Goal: Task Accomplishment & Management: Complete application form

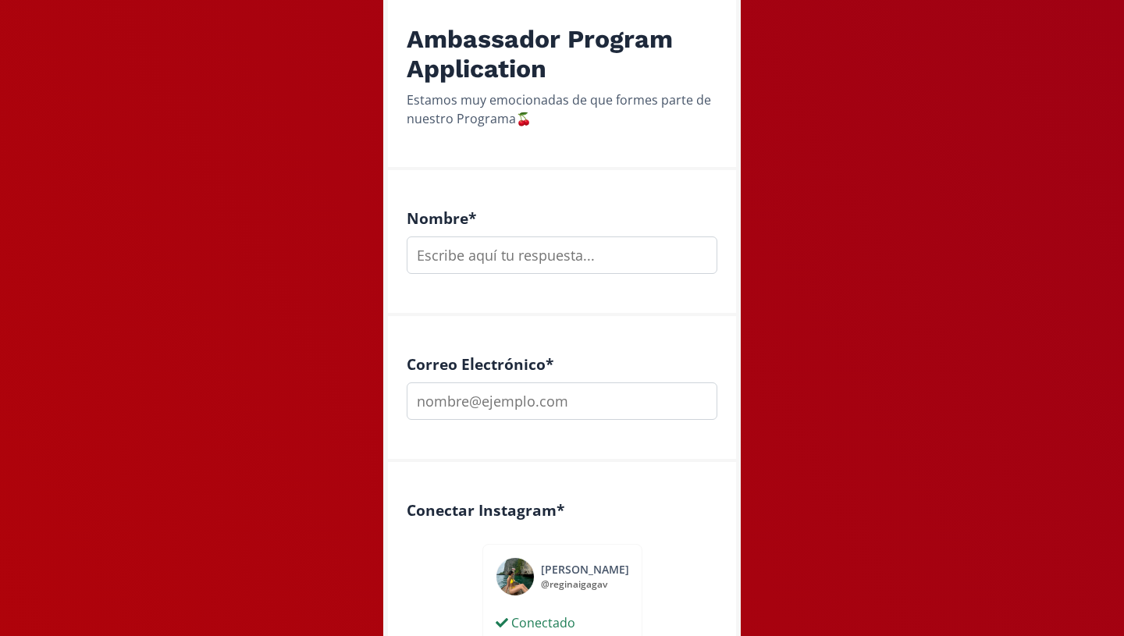
scroll to position [284, 0]
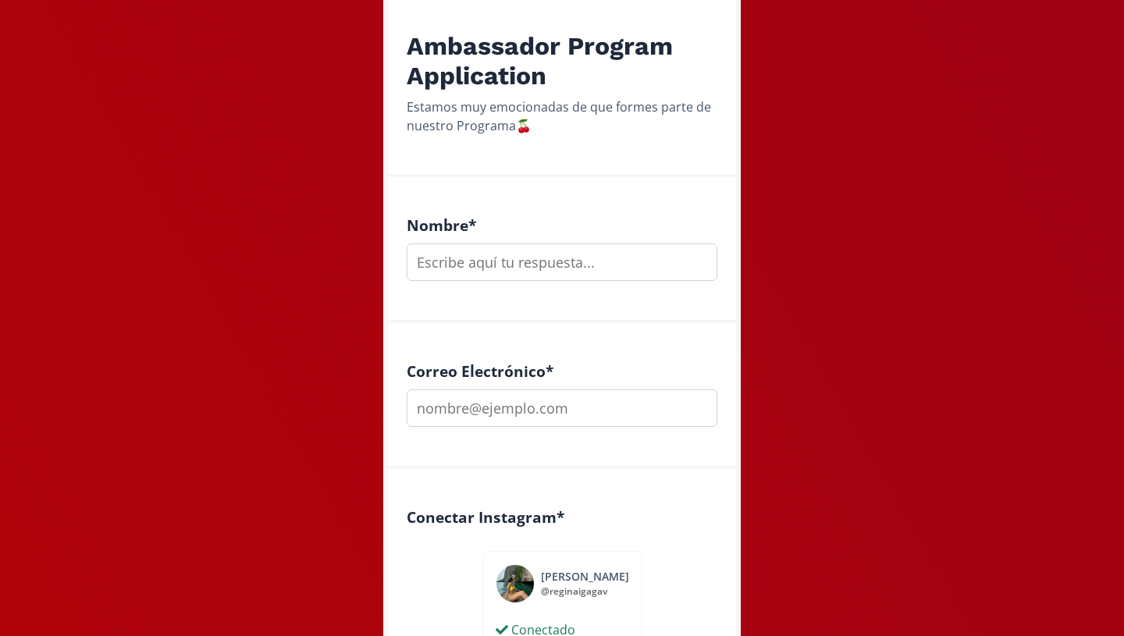
click at [504, 277] on input "text" at bounding box center [562, 262] width 311 height 37
type input "[PERSON_NAME]"
click at [442, 413] on input "email" at bounding box center [562, 407] width 311 height 37
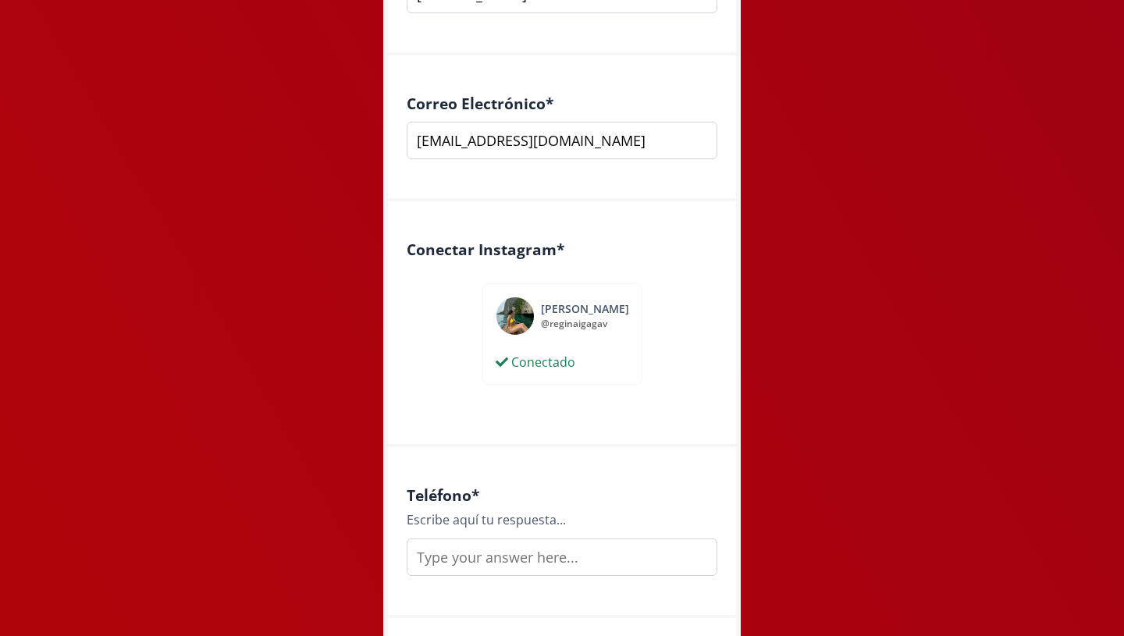
scroll to position [624, 0]
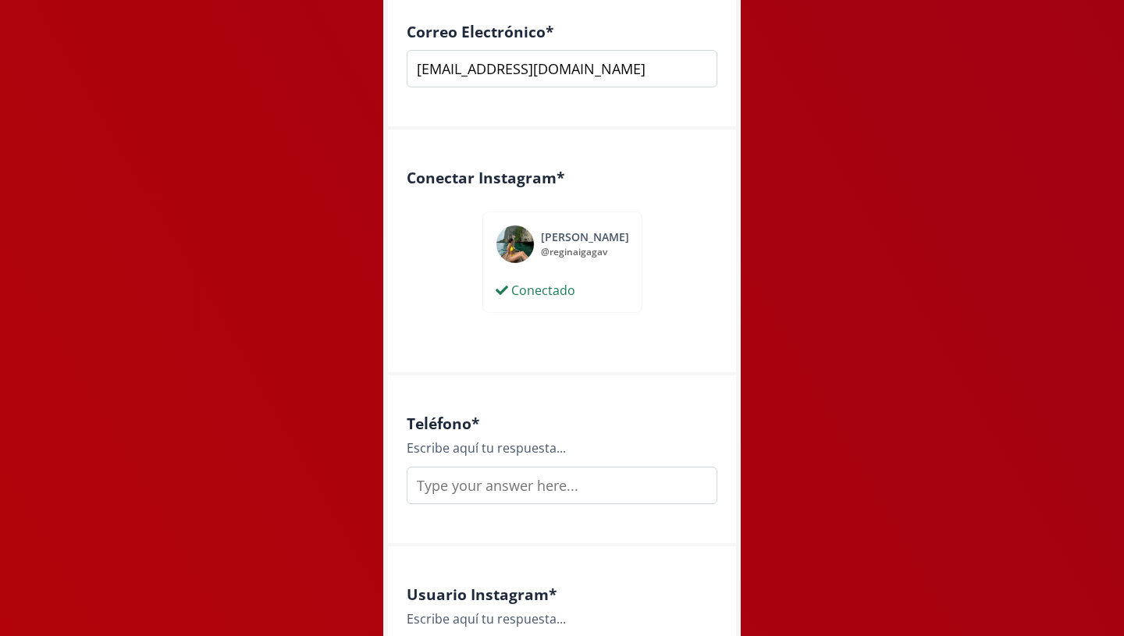
type input "[EMAIL_ADDRESS][DOMAIN_NAME]"
click at [453, 489] on input "text" at bounding box center [562, 485] width 311 height 37
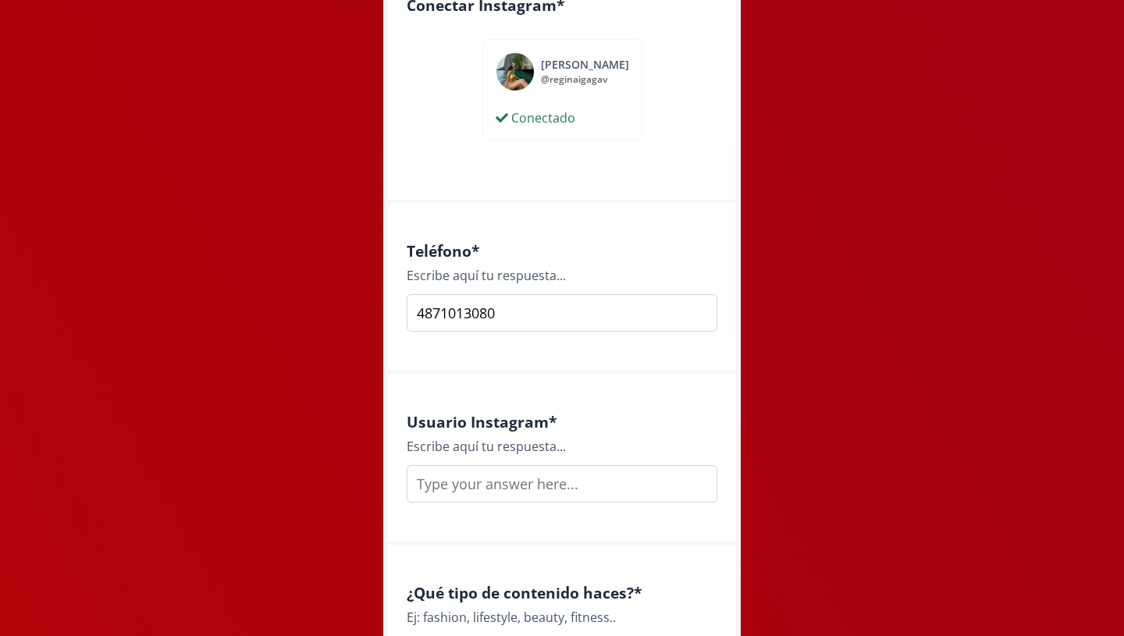
scroll to position [850, 0]
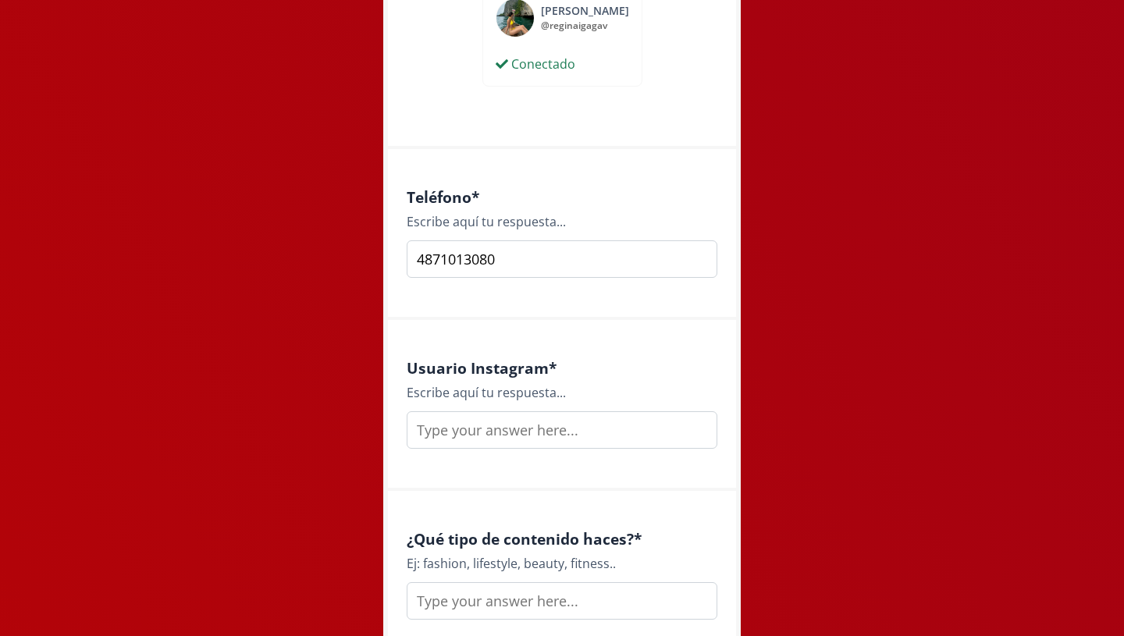
type input "4871013080"
click at [484, 422] on input "text" at bounding box center [562, 429] width 311 height 37
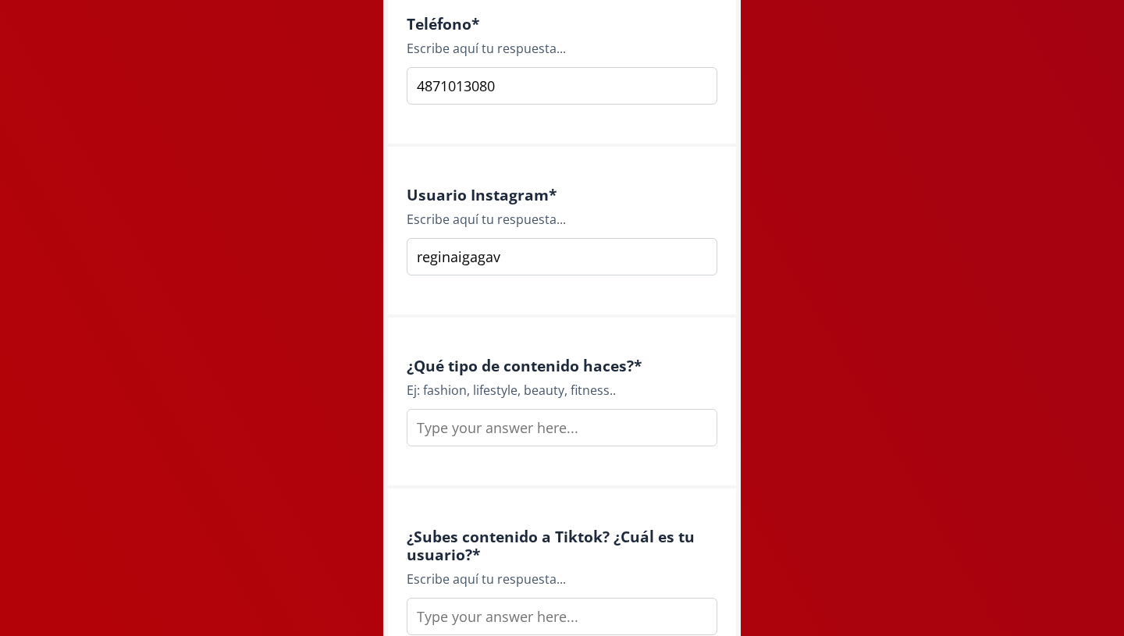
scroll to position [1031, 0]
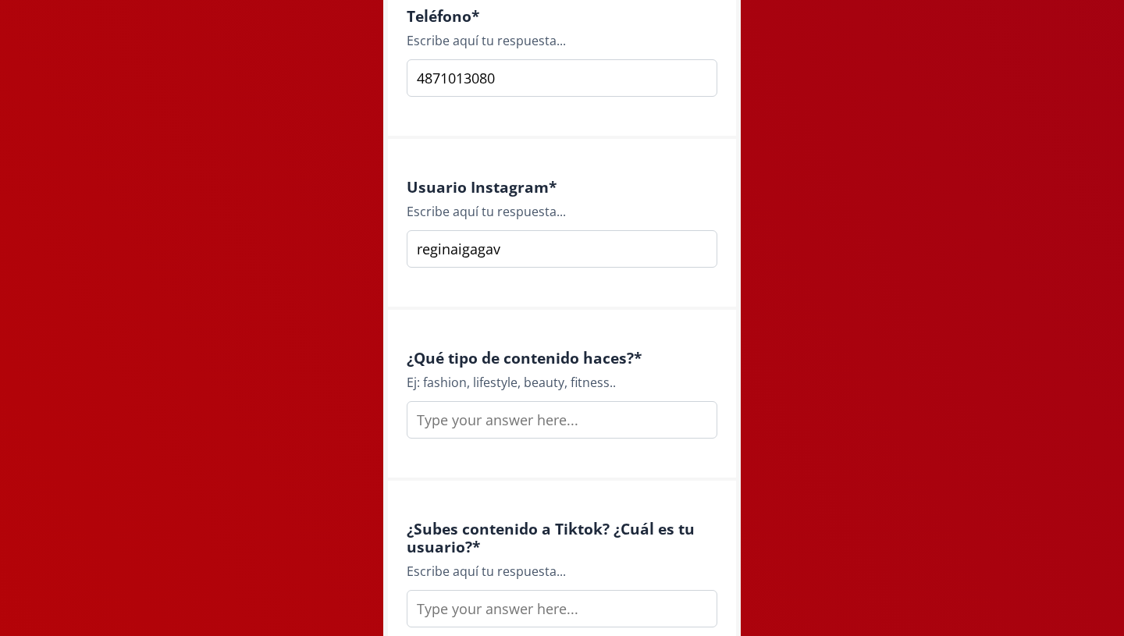
type input "reginaigagav"
click at [512, 424] on input "text" at bounding box center [562, 419] width 311 height 37
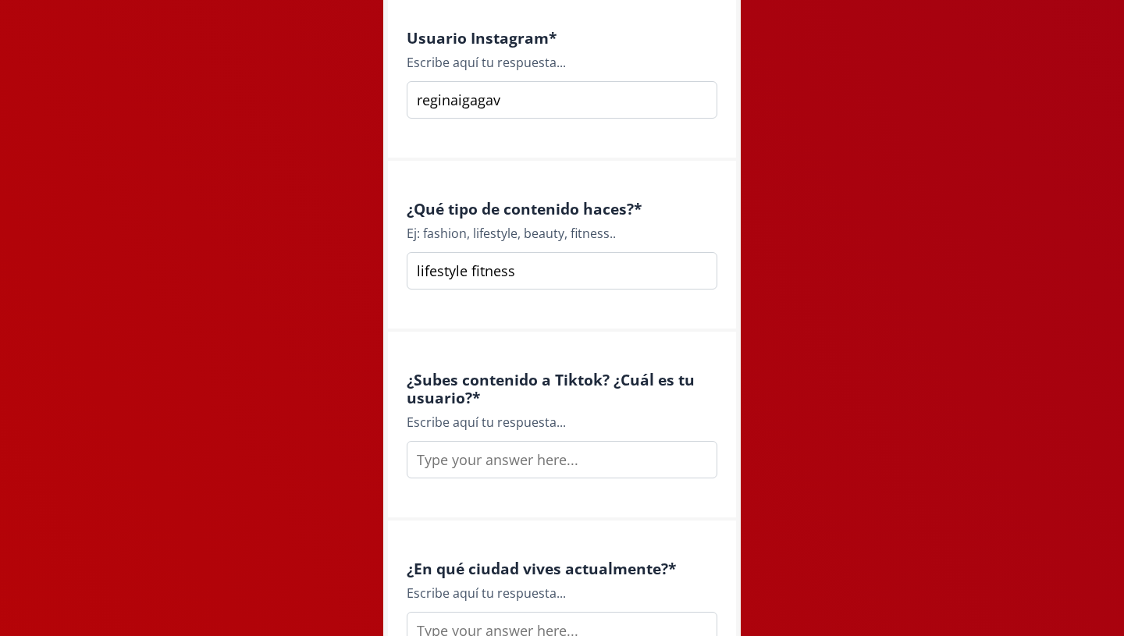
scroll to position [1188, 0]
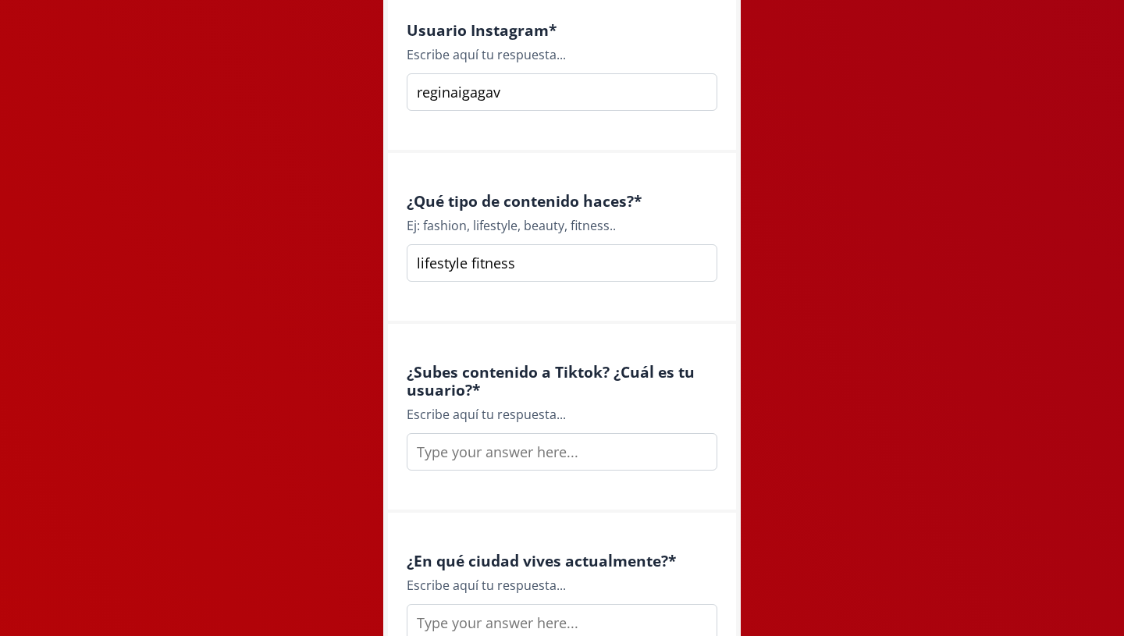
type input "lifestyle fitness"
click at [566, 453] on input "text" at bounding box center [562, 451] width 311 height 37
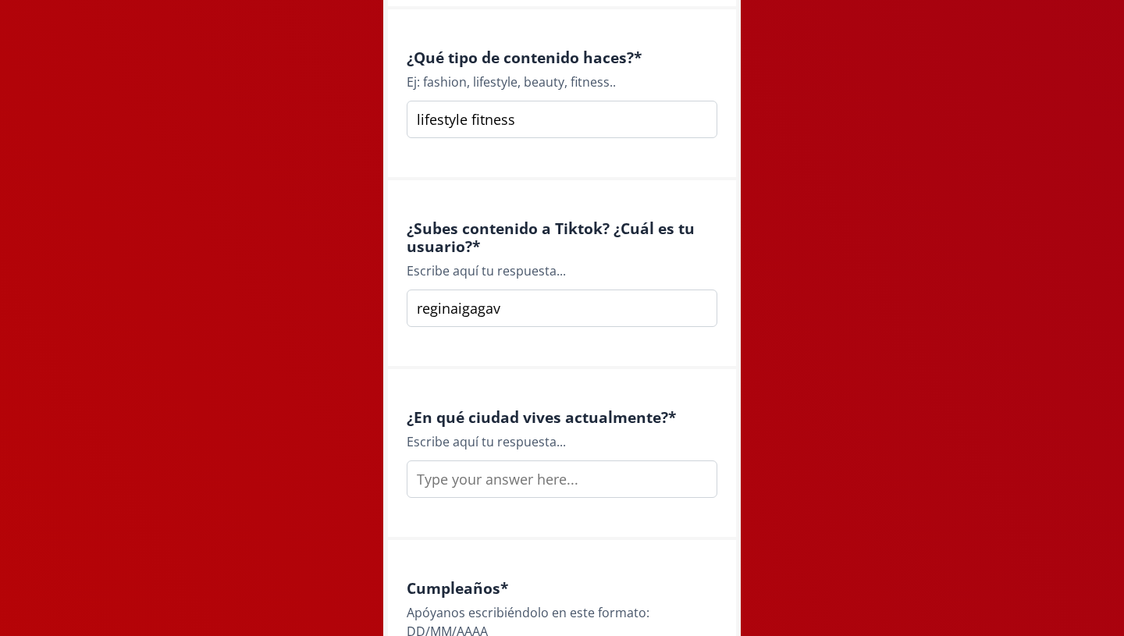
scroll to position [1354, 0]
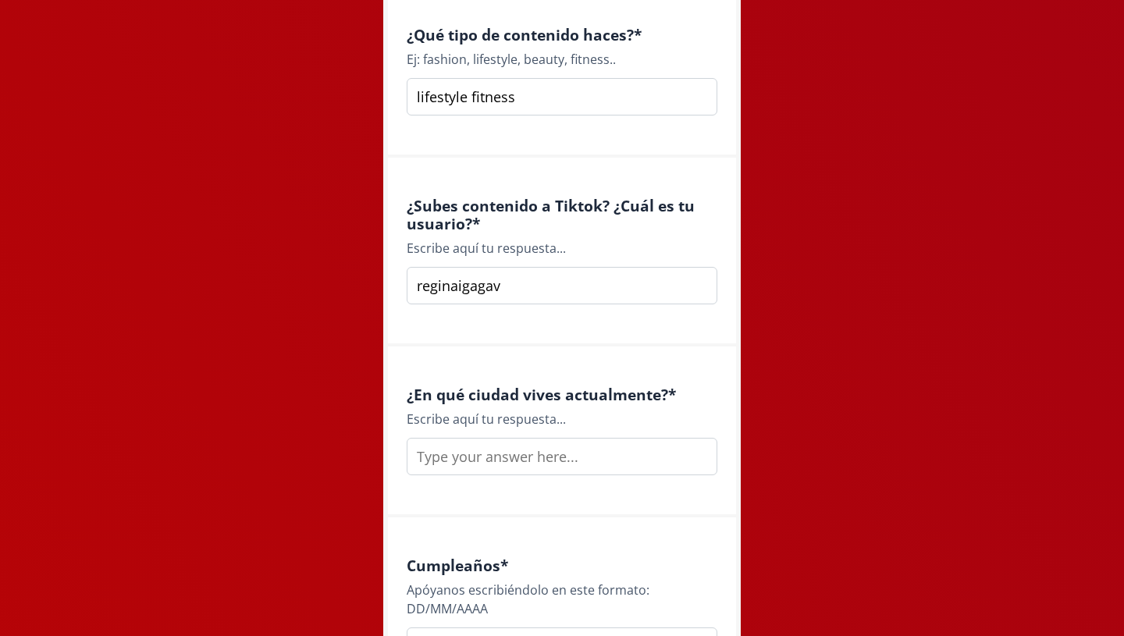
type input "reginaigagav"
click at [539, 463] on input "text" at bounding box center [562, 456] width 311 height 37
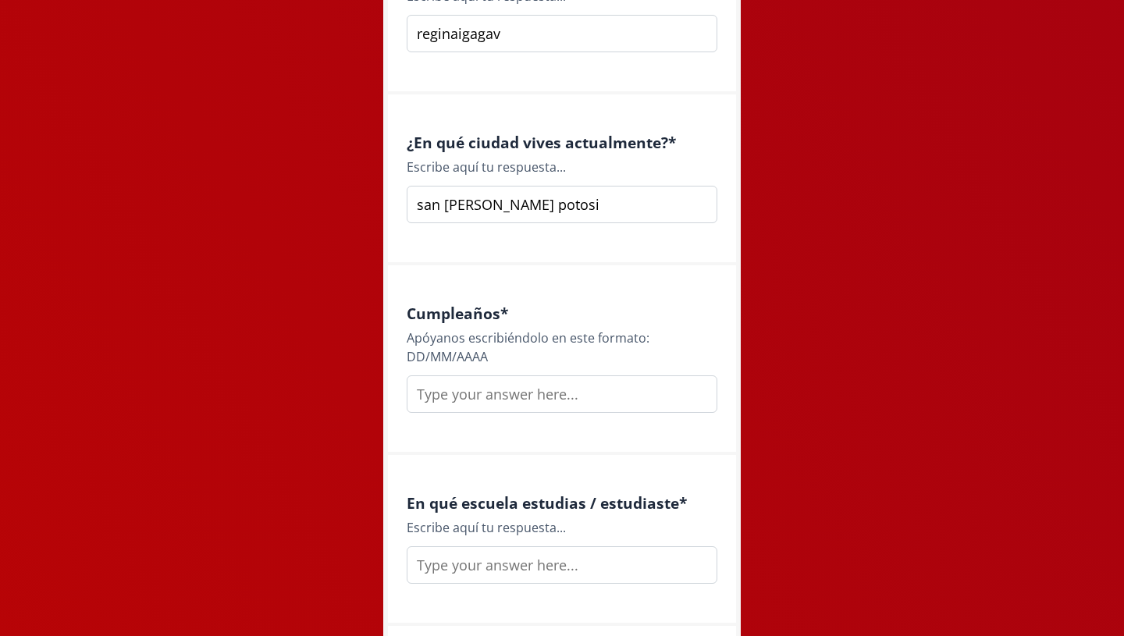
scroll to position [1614, 0]
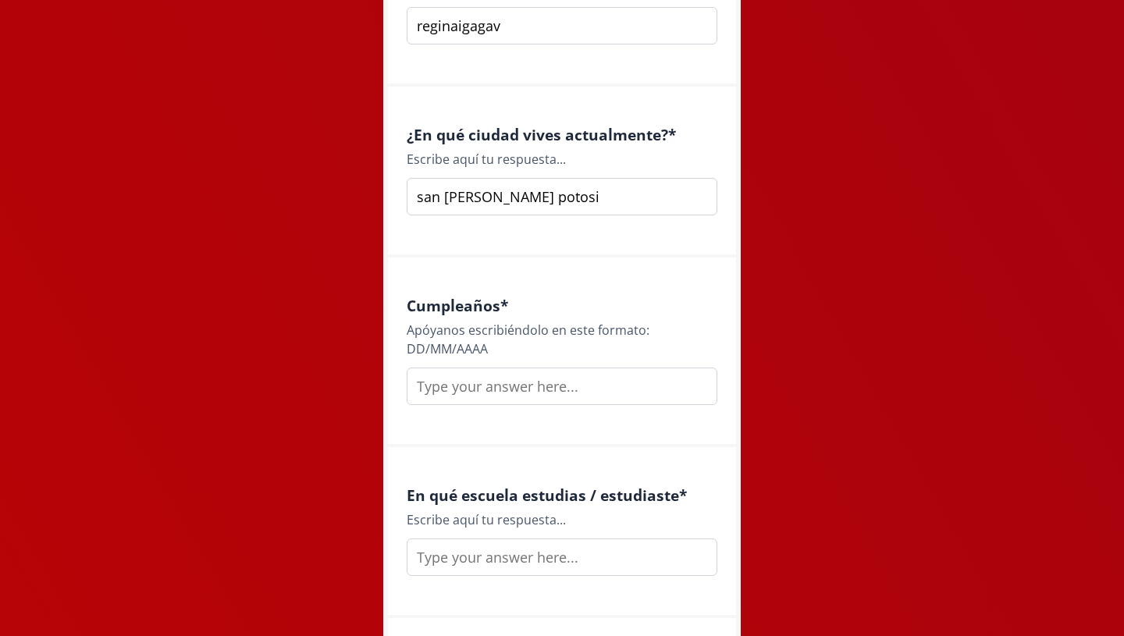
type input "san [PERSON_NAME] potosi"
click at [510, 387] on input "text" at bounding box center [562, 386] width 311 height 37
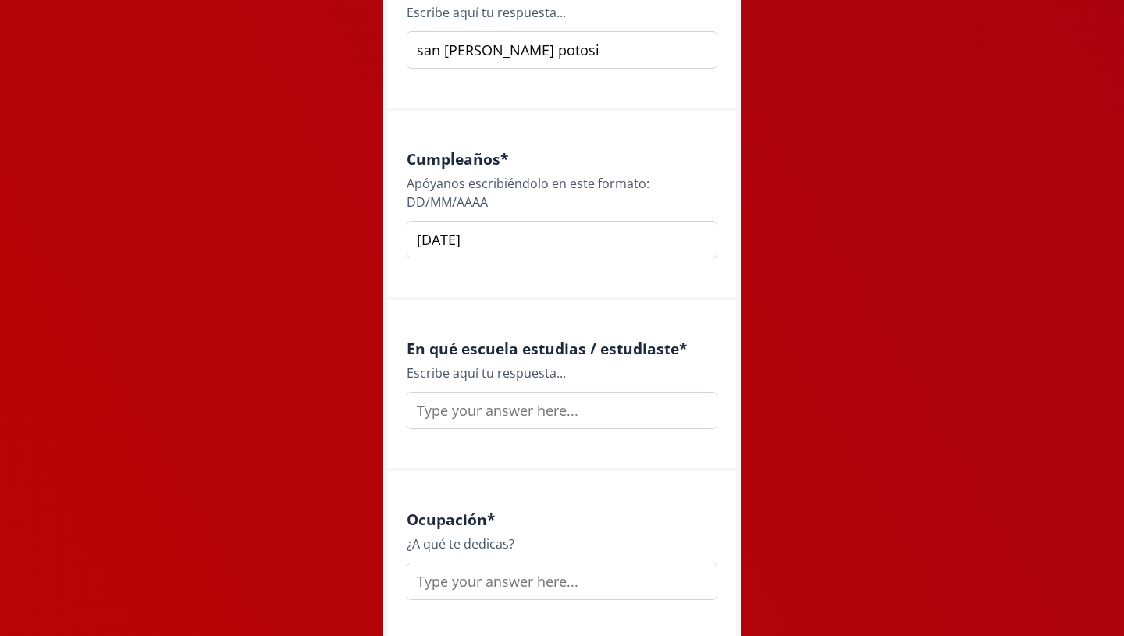
scroll to position [1762, 0]
type input "[DATE]"
click at [515, 430] on div "En qué escuela estudias / estudiaste * Escribe aquí tu respuesta..." at bounding box center [562, 385] width 348 height 171
click at [511, 414] on input "text" at bounding box center [562, 409] width 311 height 37
type input "EBC"
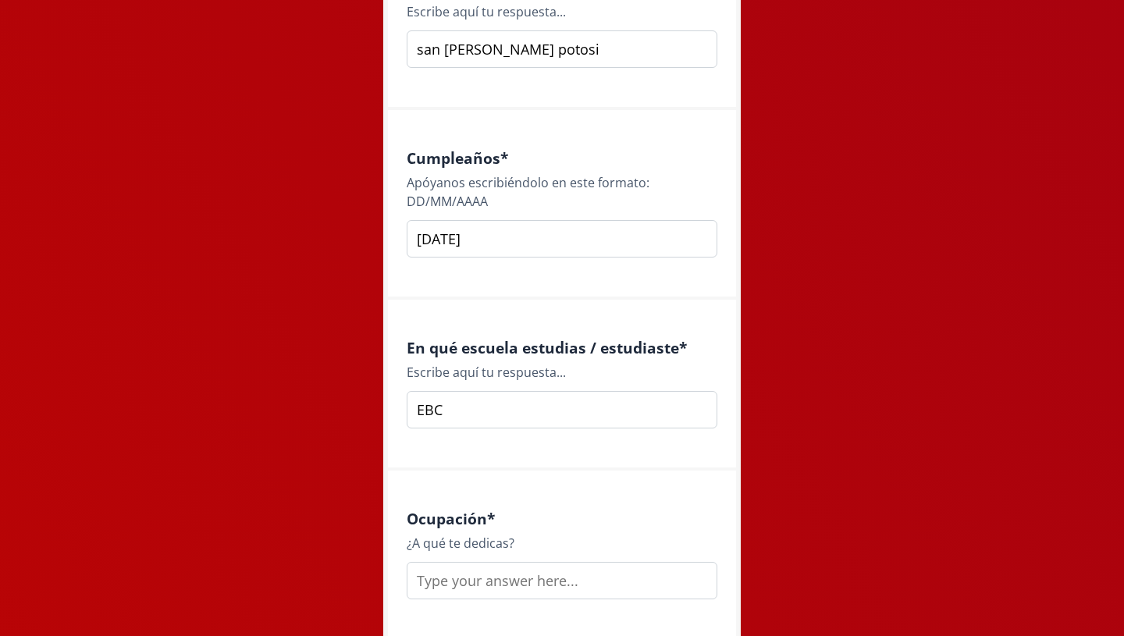
click at [482, 581] on input "text" at bounding box center [562, 580] width 311 height 37
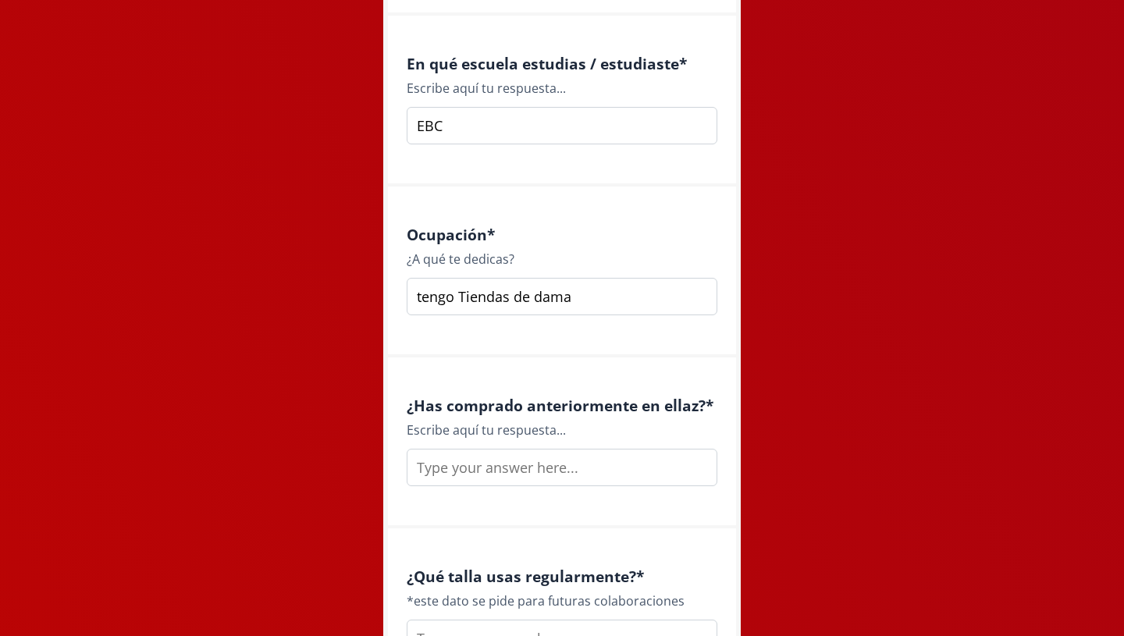
scroll to position [2048, 0]
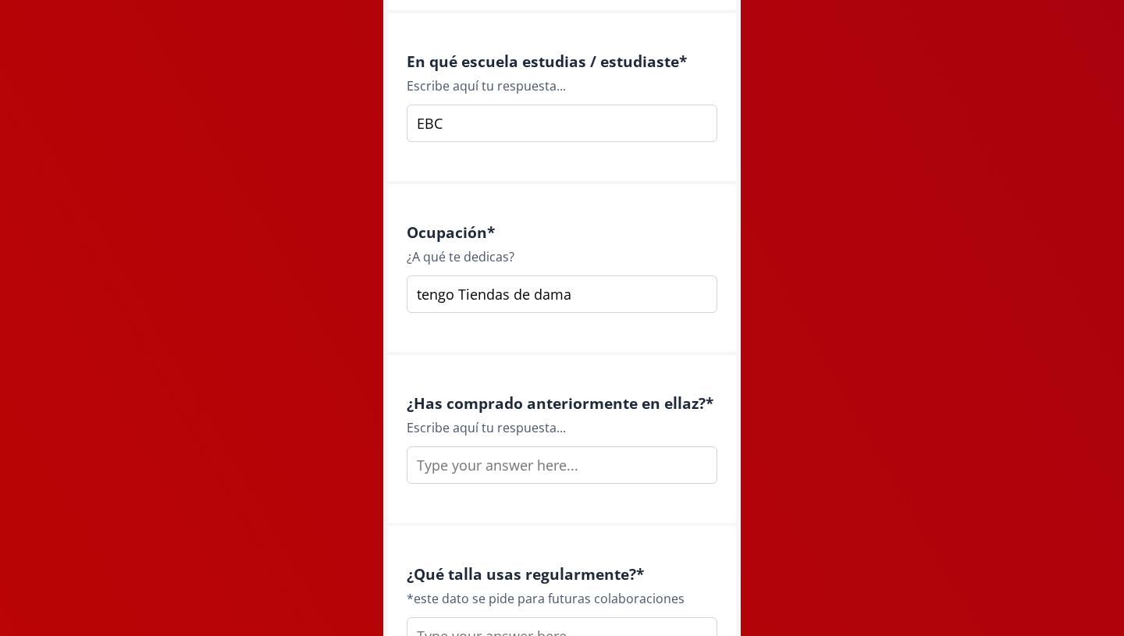
type input "tengo Tiendas de dama"
click at [532, 460] on input "text" at bounding box center [562, 464] width 311 height 37
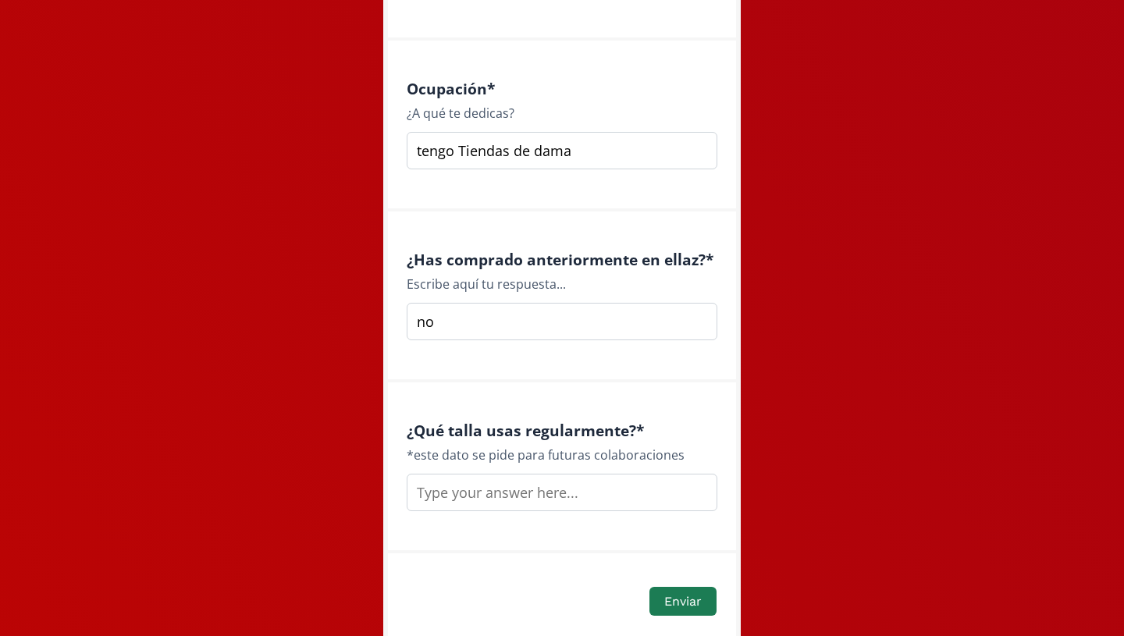
scroll to position [2194, 0]
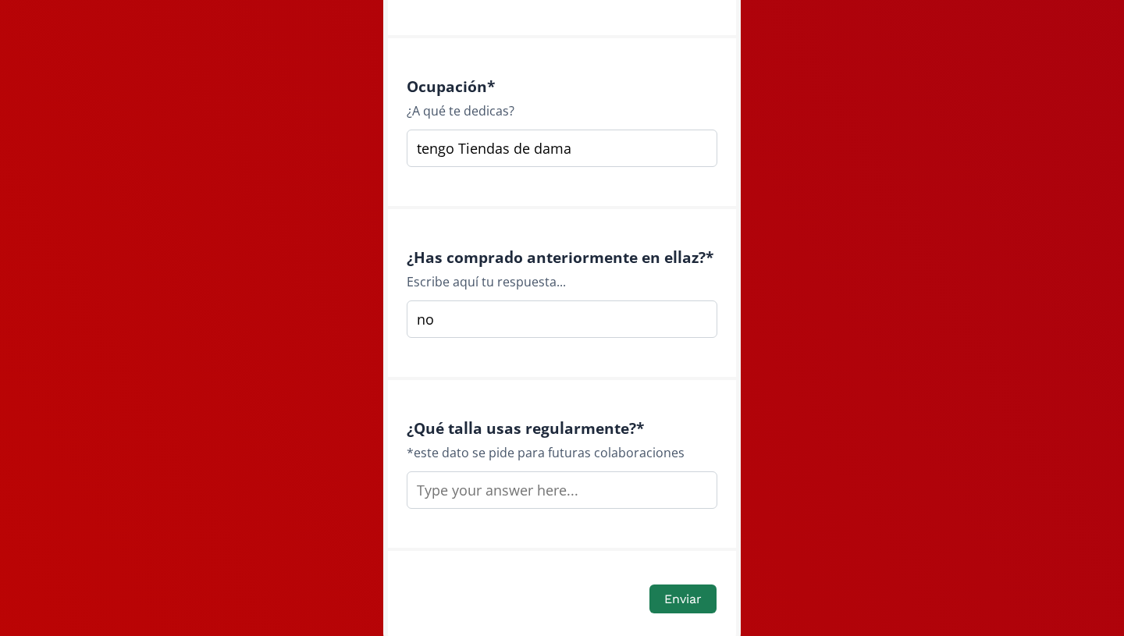
type input "no"
click at [516, 500] on input "text" at bounding box center [562, 489] width 311 height 37
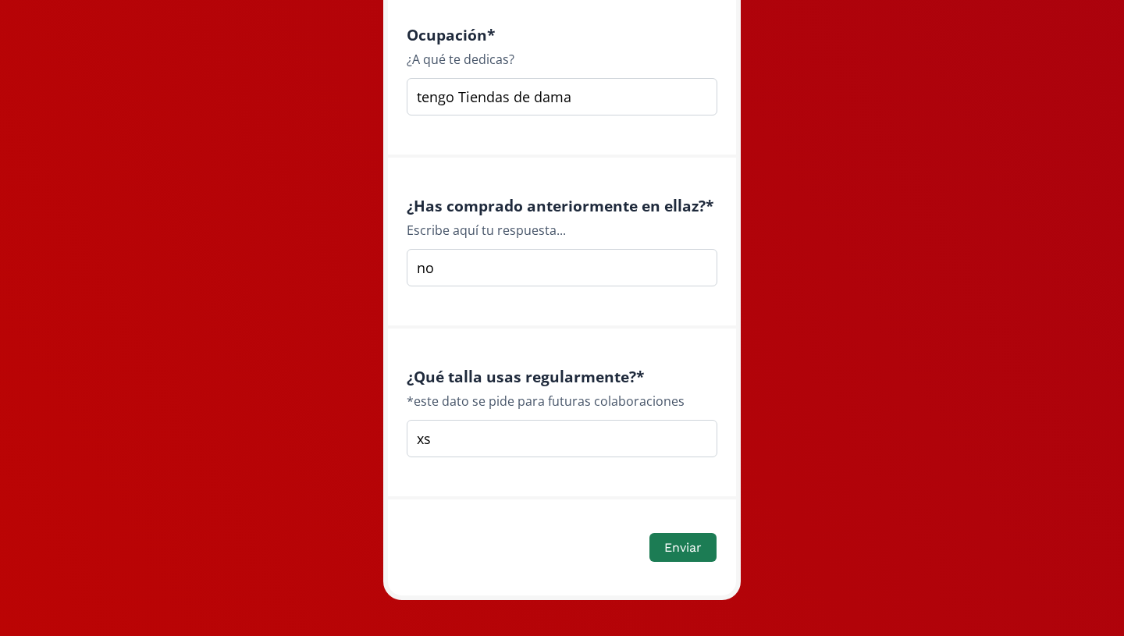
scroll to position [2264, 0]
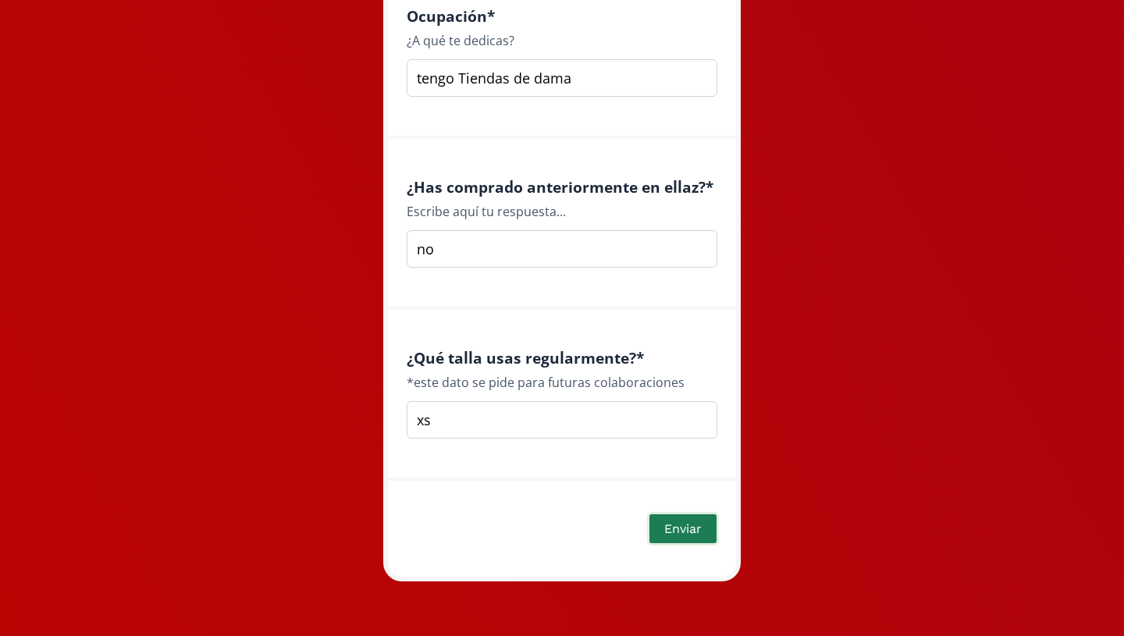
type input "xs"
click at [678, 529] on button "Enviar" at bounding box center [683, 529] width 72 height 34
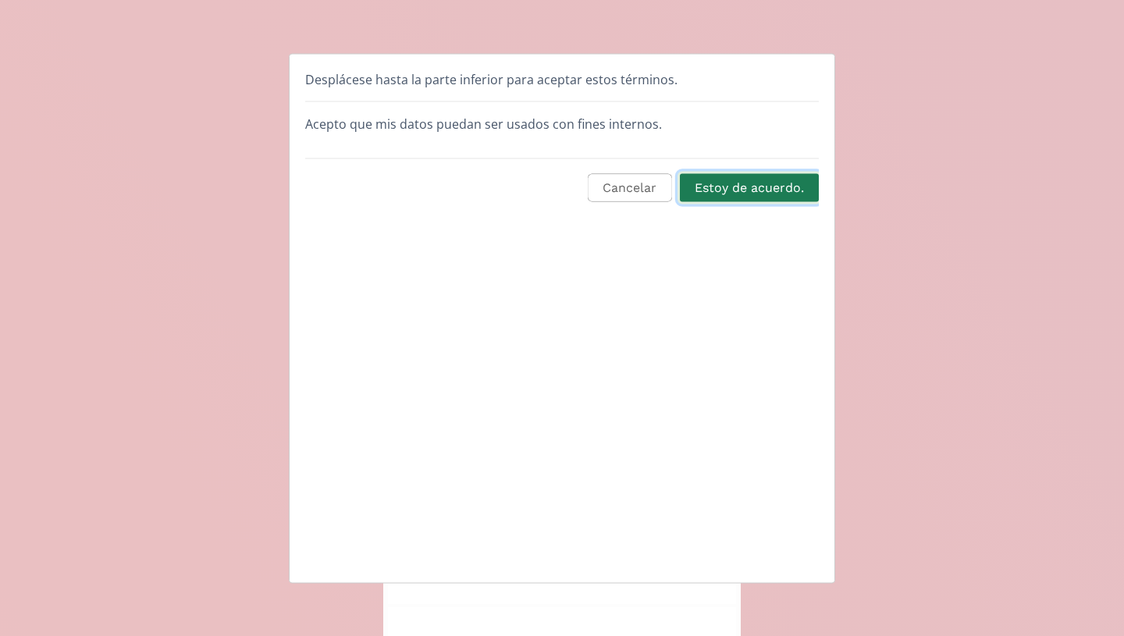
click at [740, 191] on button "Estoy de acuerdo." at bounding box center [750, 188] width 144 height 34
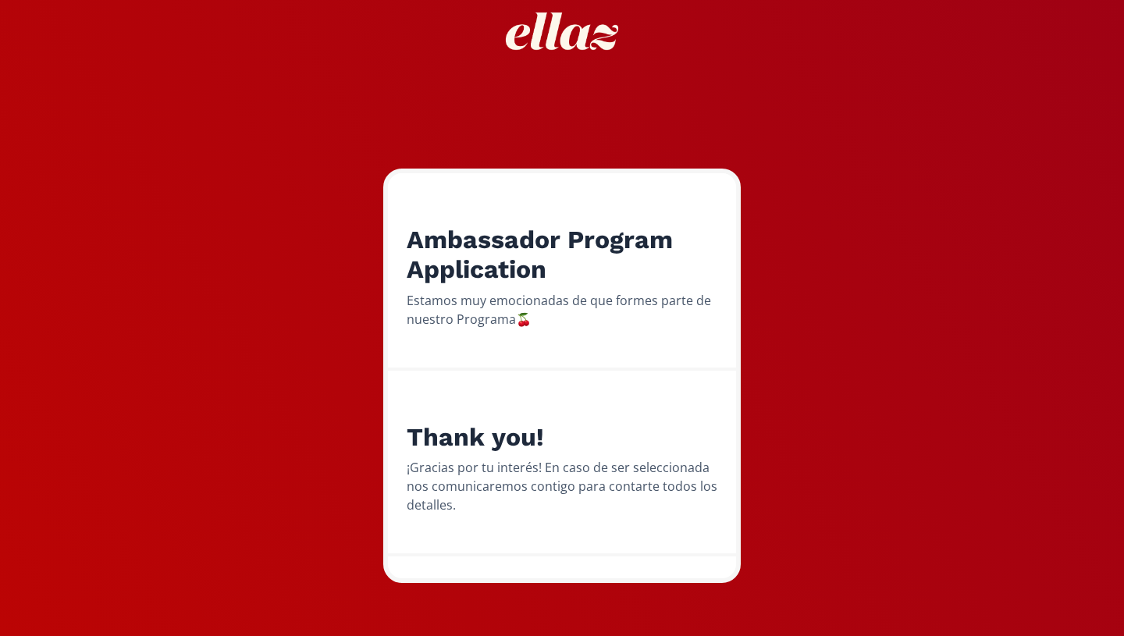
scroll to position [92, 0]
